Goal: Answer question/provide support

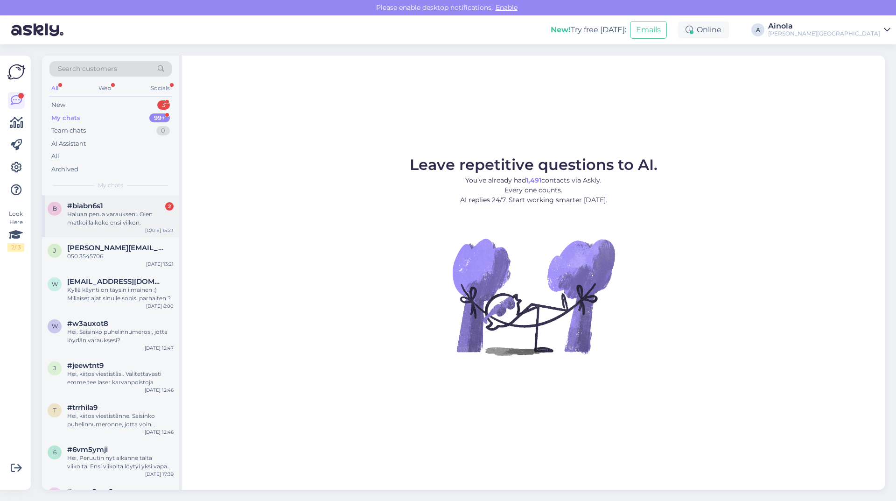
click at [107, 216] on div "Haluan perua varaukseni. Olen matkoilla koko ensi viikon." at bounding box center [120, 218] width 106 height 17
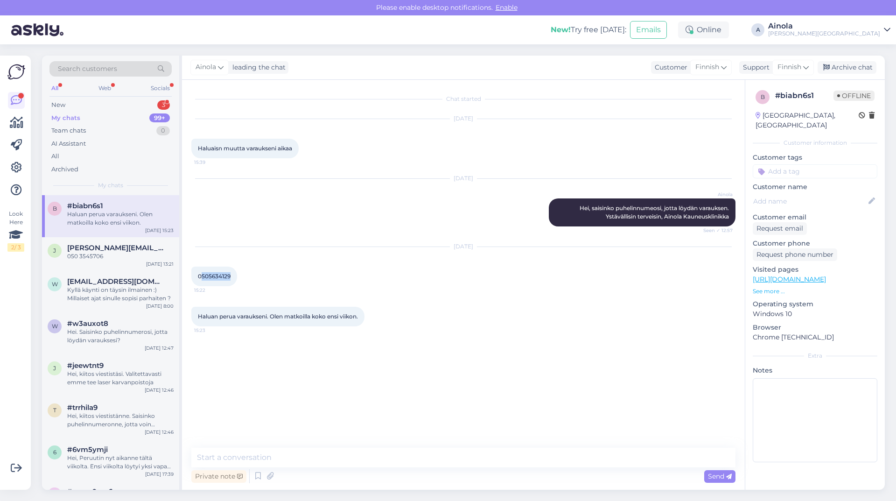
drag, startPoint x: 230, startPoint y: 276, endPoint x: 201, endPoint y: 277, distance: 29.0
click at [201, 277] on span "0505634129" at bounding box center [214, 276] width 33 height 7
copy span "505634129"
click at [378, 454] on textarea at bounding box center [463, 458] width 544 height 20
type textarea "k"
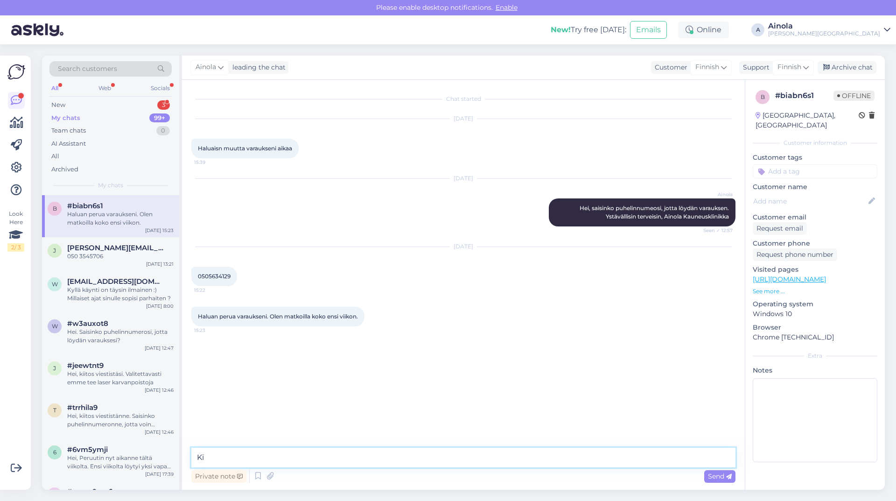
type textarea "K"
click at [70, 100] on div "New 3" at bounding box center [110, 104] width 122 height 13
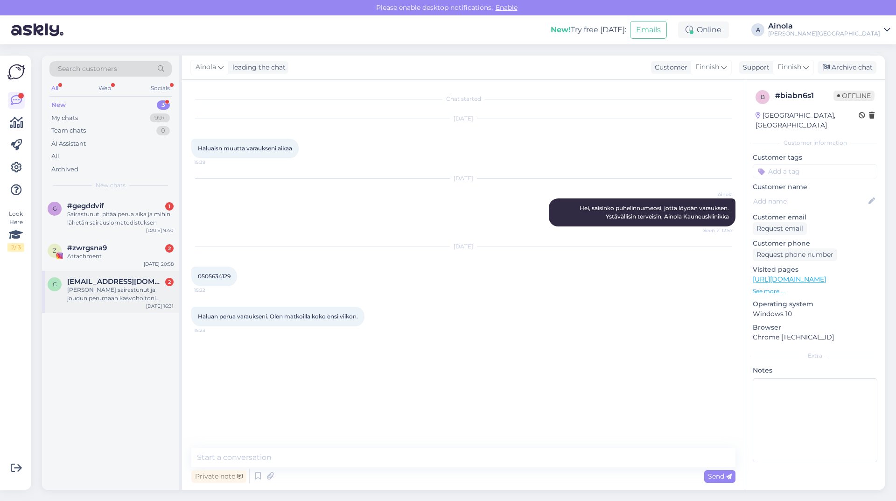
click at [107, 290] on div "[PERSON_NAME] sairastunut ja joudun perumaan kasvohoitoni [DATE] 15." at bounding box center [120, 294] width 106 height 17
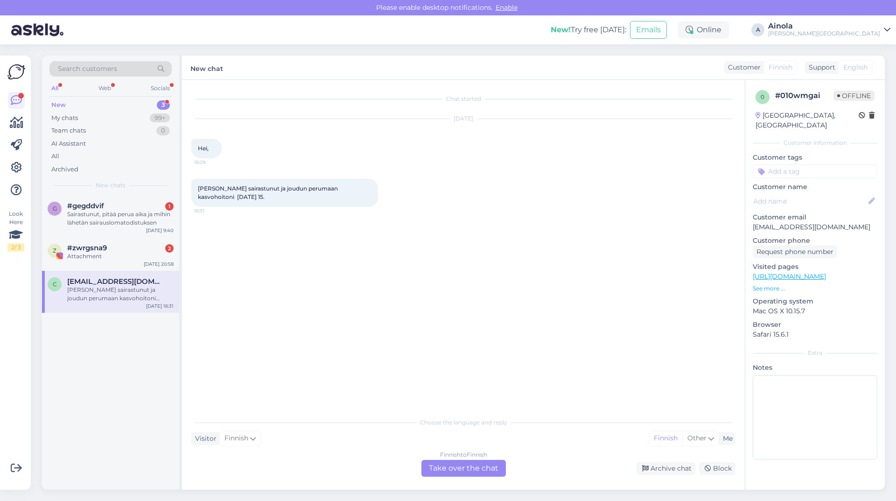
click at [456, 466] on div "Finnish to Finnish Take over the chat" at bounding box center [464, 468] width 84 height 17
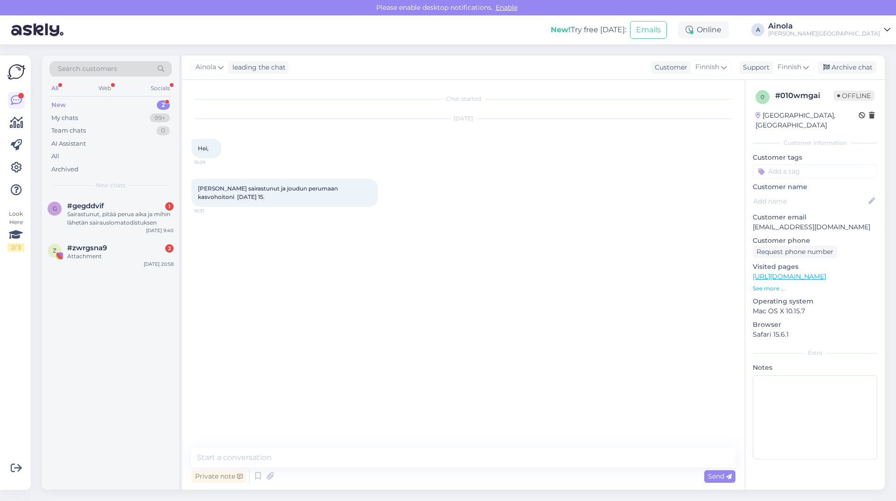
click at [238, 444] on div "Chat started [DATE] Hei, 16:29 Olen sairastunut ja joudun perumaan kasvohoitoni…" at bounding box center [463, 285] width 563 height 410
click at [239, 454] on textarea at bounding box center [463, 458] width 544 height 20
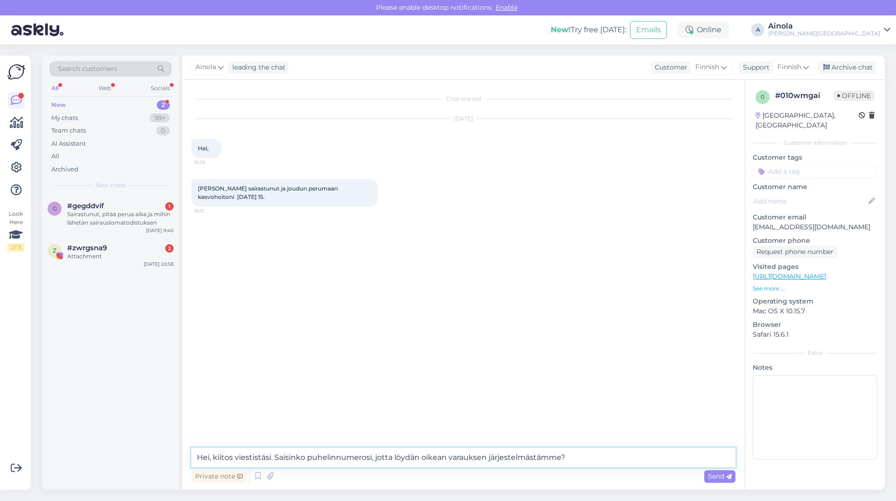
type textarea "Hei, kiitos viestistäsi. Saisinko puhelinnumerosi, jotta löydän oikean varaukse…"
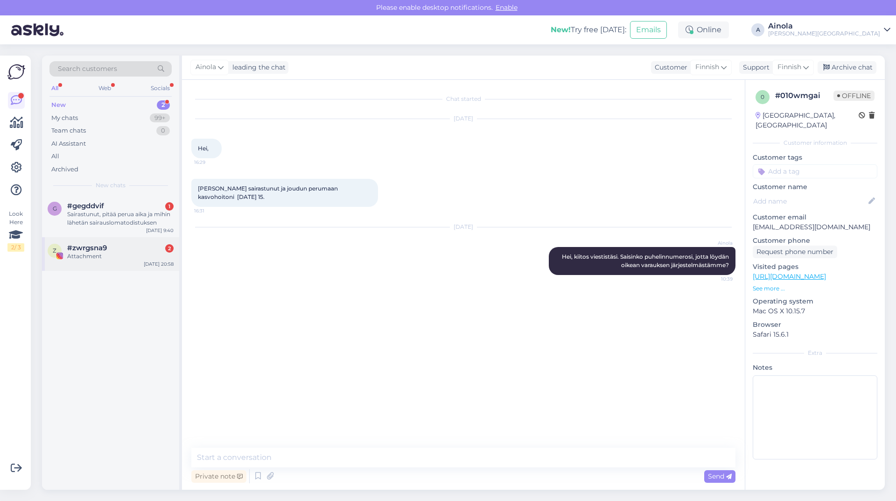
click at [126, 249] on div "#zwrgsna9 2" at bounding box center [120, 248] width 106 height 8
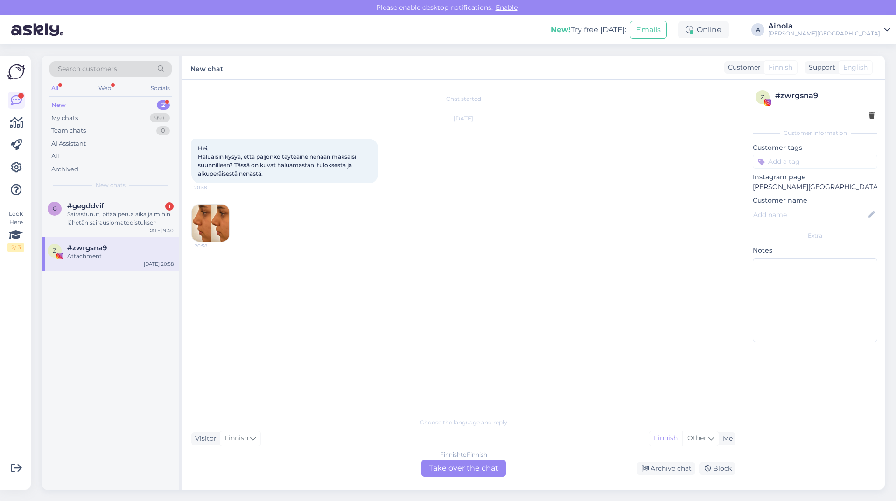
click at [442, 468] on div "Finnish to Finnish Take over the chat" at bounding box center [464, 468] width 84 height 17
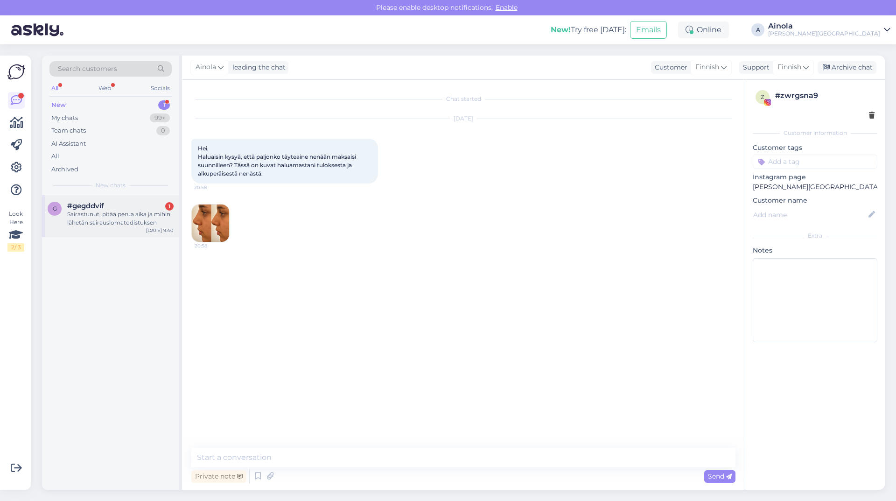
click at [110, 217] on div "Sairastunut, pitää perua aika ja mihin lähetän sairauslomatodistuksen" at bounding box center [120, 218] width 106 height 17
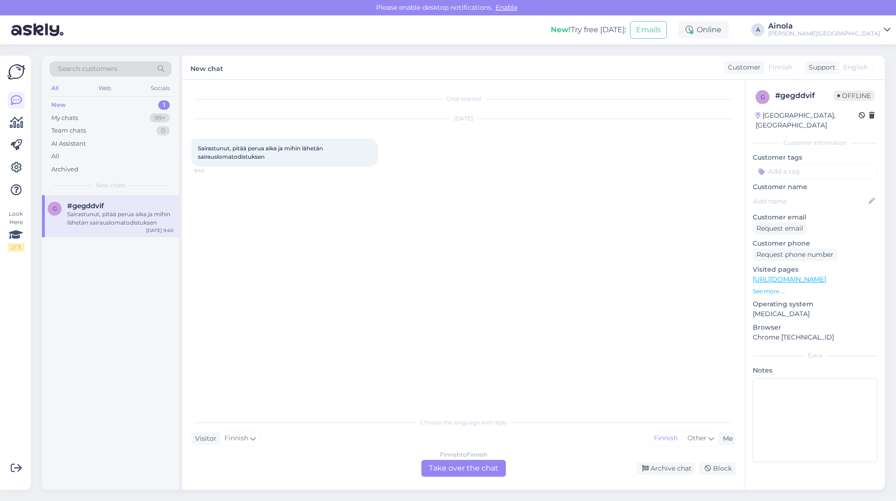
click at [464, 465] on div "Finnish to Finnish Take over the chat" at bounding box center [464, 468] width 84 height 17
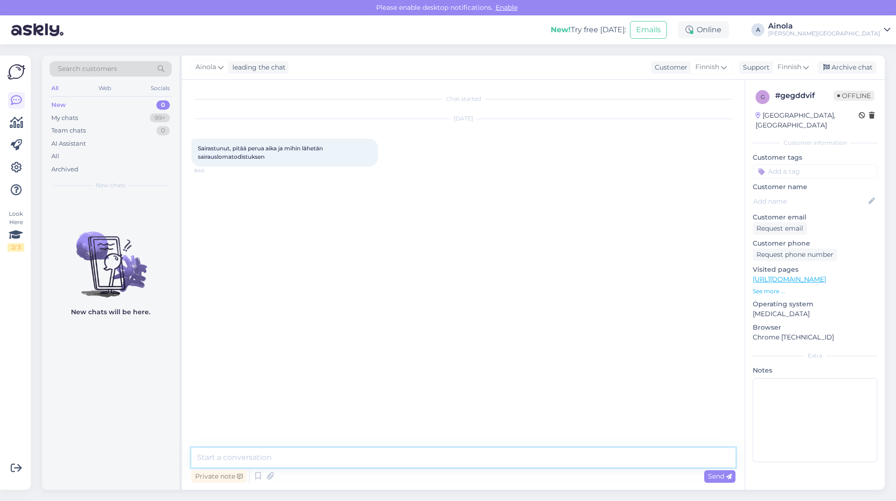
click at [315, 459] on textarea at bounding box center [463, 458] width 544 height 20
click at [60, 122] on div "My chats 99+" at bounding box center [110, 118] width 122 height 13
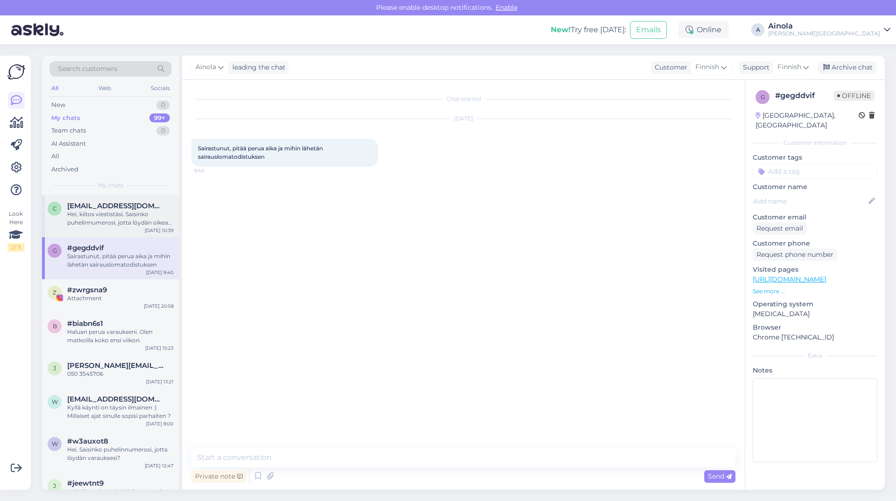
click at [101, 218] on div "Hei, kiitos viestistäsi. Saisinko puhelinnumerosi, jotta löydän oikean varaukse…" at bounding box center [120, 218] width 106 height 17
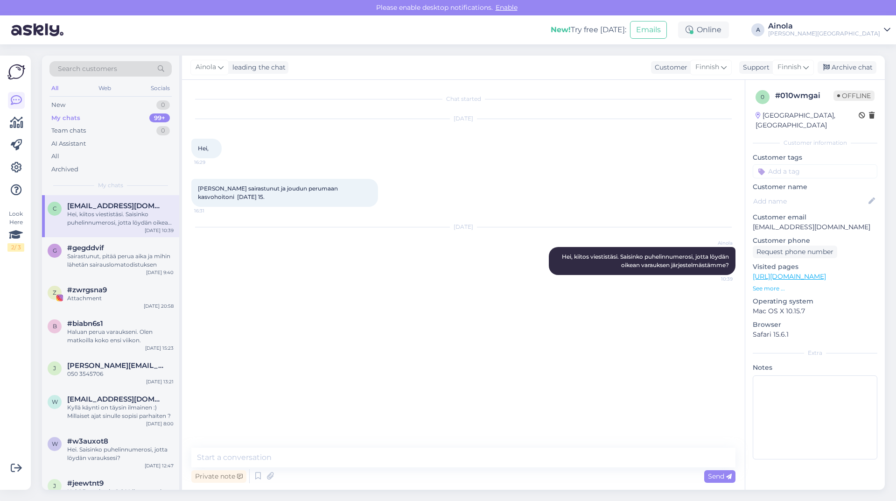
drag, startPoint x: 561, startPoint y: 253, endPoint x: 738, endPoint y: 262, distance: 177.2
click at [738, 262] on div "Chat started [DATE] Hei, 16:29 Olen sairastunut ja joudun perumaan kasvohoitoni…" at bounding box center [467, 264] width 553 height 350
copy span "Hei, kiitos viestistäsi. Saisinko puhelinnumerosi, jotta löydän oikean varaukse…"
click at [62, 102] on div "New" at bounding box center [58, 104] width 14 height 9
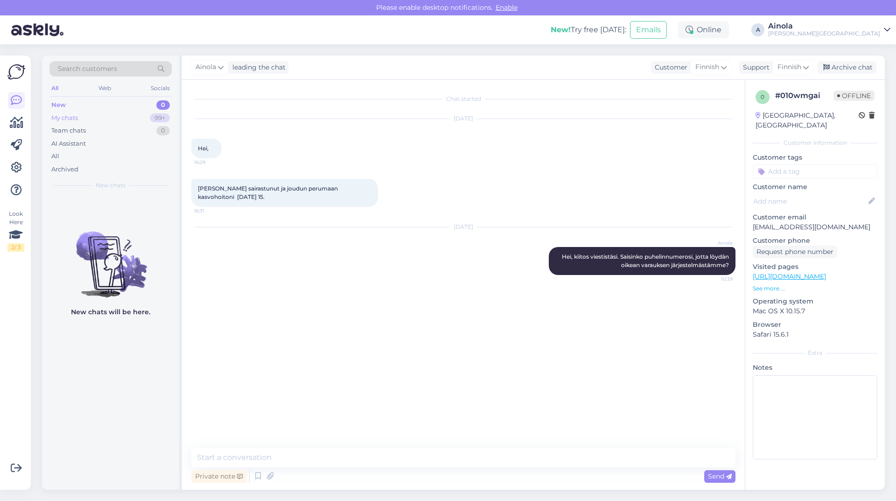
click at [79, 112] on div "My chats 99+" at bounding box center [110, 118] width 122 height 13
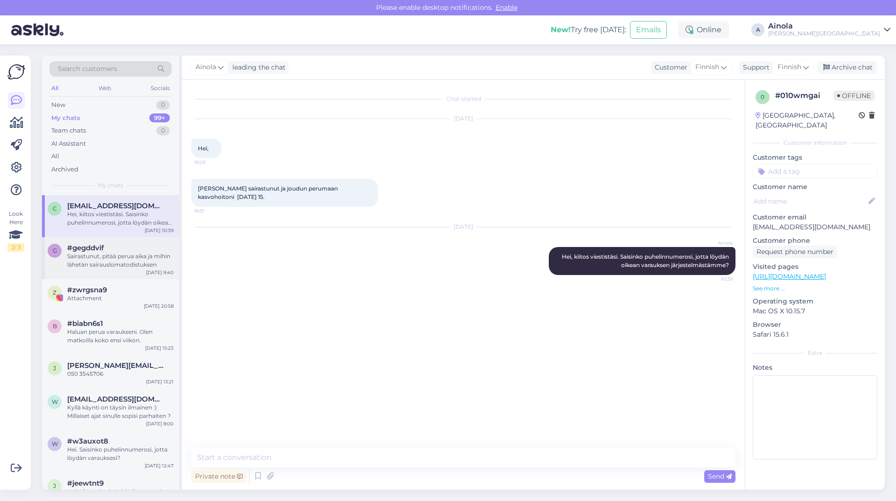
click at [124, 257] on div "Sairastunut, pitää perua aika ja mihin lähetän sairauslomatodistuksen" at bounding box center [120, 260] width 106 height 17
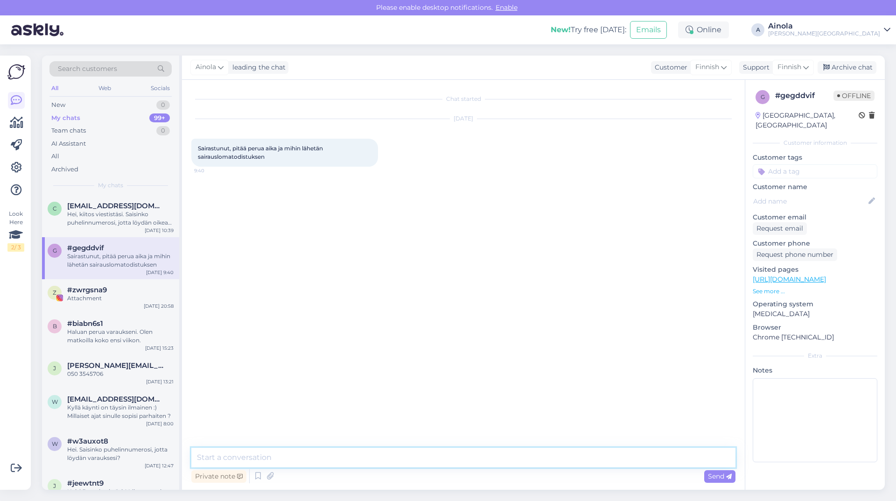
click at [246, 457] on textarea at bounding box center [463, 458] width 544 height 20
paste textarea "Hei, kiitos viestistäsi. Saisinko puhelinnumerosi, jotta löydän oikean varaukse…"
type textarea "Hei, kiitos viestistäsi. Saisinko puhelinnumerosi, jotta löydän oikean varaukse…"
